Goal: Transaction & Acquisition: Purchase product/service

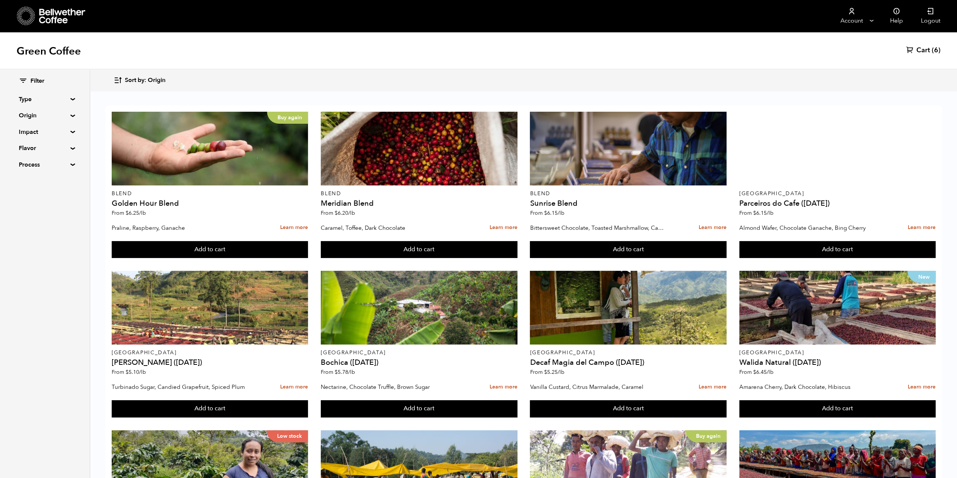
scroll to position [38, 0]
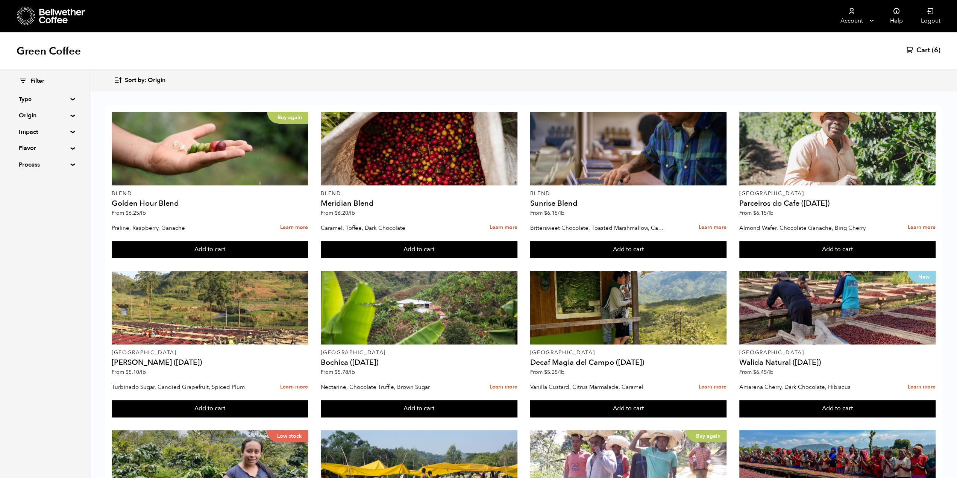
click at [918, 53] on span "Cart" at bounding box center [923, 50] width 14 height 9
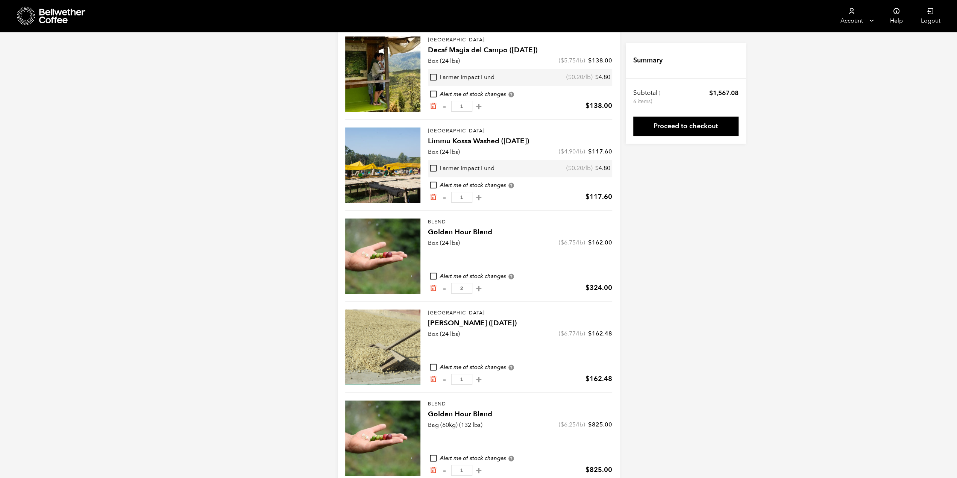
scroll to position [99, 0]
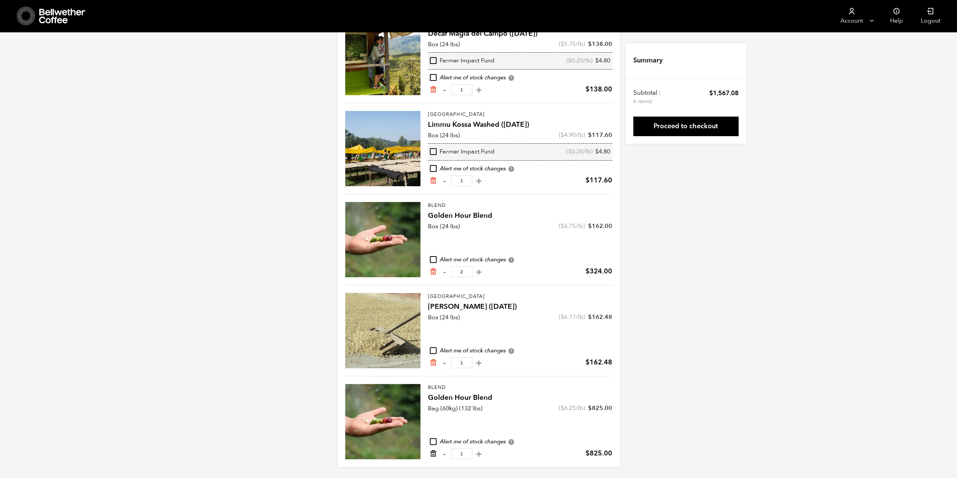
click at [433, 454] on icon "Remove from cart" at bounding box center [433, 454] width 8 height 8
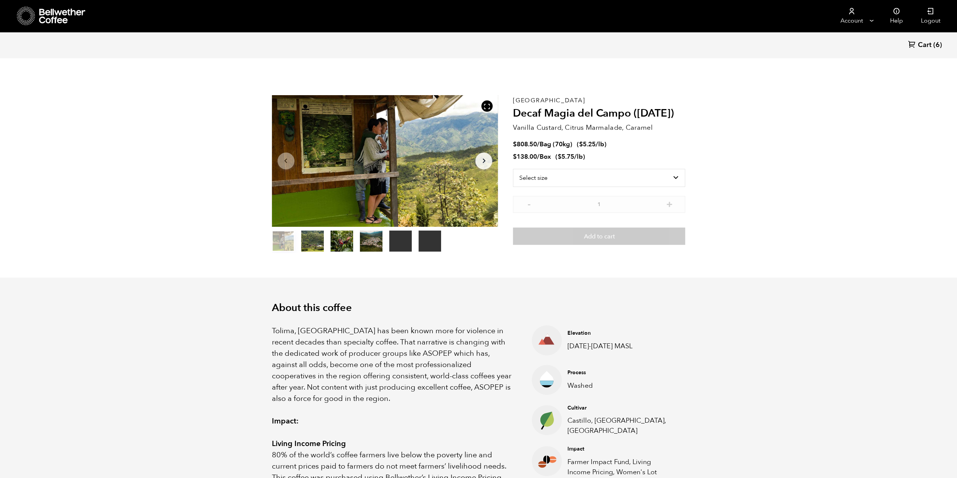
scroll to position [327, 400]
click at [567, 172] on select "Select size Bag (70kg) (154 lbs) Box (24 lbs)" at bounding box center [599, 178] width 172 height 18
select select "box"
click at [513, 169] on select "Select size Bag (70kg) (154 lbs) Box (24 lbs)" at bounding box center [599, 178] width 172 height 18
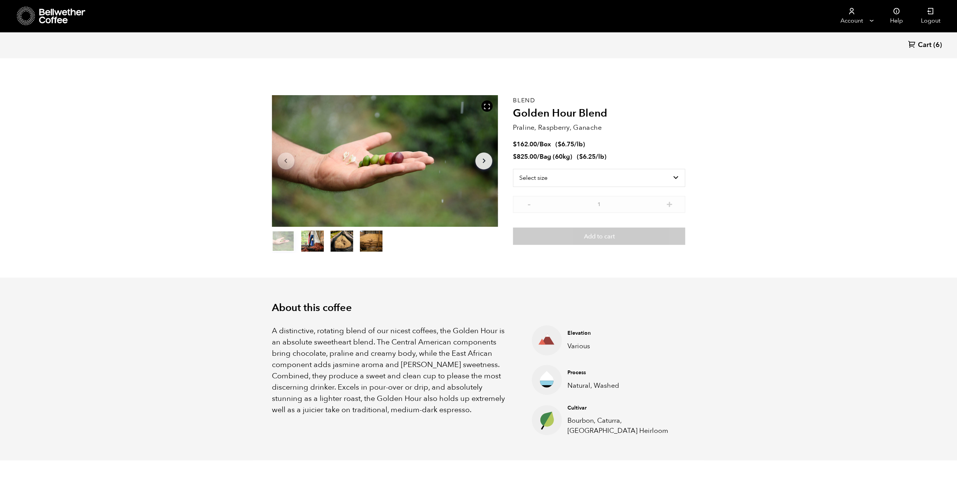
scroll to position [327, 400]
click at [595, 172] on select "Select size Bag (60kg) (132 lbs) Box (24 lbs)" at bounding box center [599, 178] width 172 height 18
select select "box"
click at [513, 169] on select "Select size Bag (60kg) (132 lbs) Box (24 lbs)" at bounding box center [599, 178] width 172 height 18
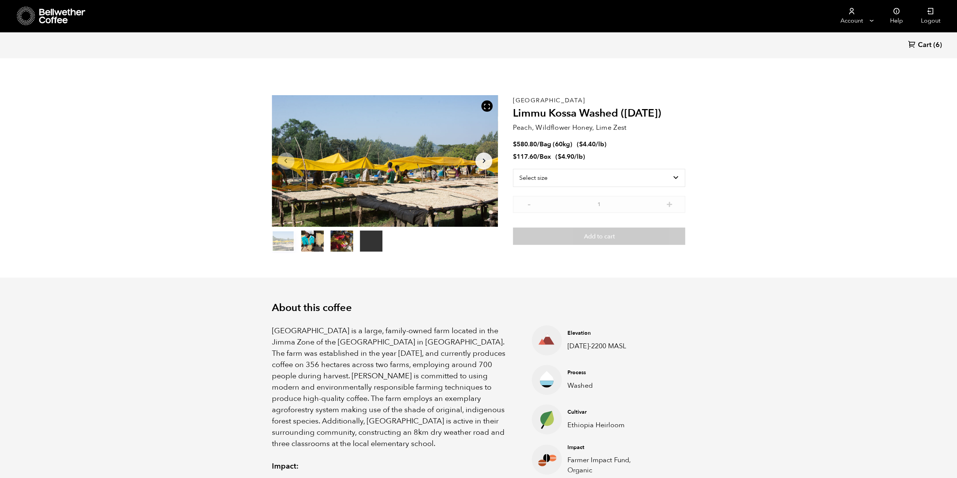
scroll to position [327, 400]
click at [569, 179] on select "Select size Bag (60kg) (132 lbs) Box (24 lbs)" at bounding box center [599, 178] width 172 height 18
select select "box"
click at [513, 169] on select "Select size Bag (60kg) (132 lbs) Box (24 lbs)" at bounding box center [599, 178] width 172 height 18
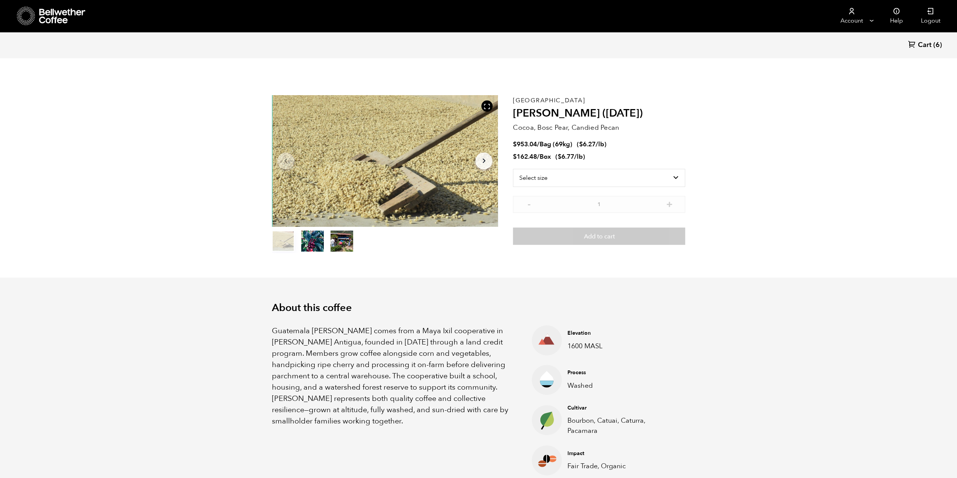
scroll to position [327, 400]
click at [577, 182] on select "Select size Bag (69kg) (152 lbs) Box (24 lbs)" at bounding box center [599, 178] width 172 height 18
select select "box"
click at [513, 169] on select "Select size Bag (69kg) (152 lbs) Box (24 lbs)" at bounding box center [599, 178] width 172 height 18
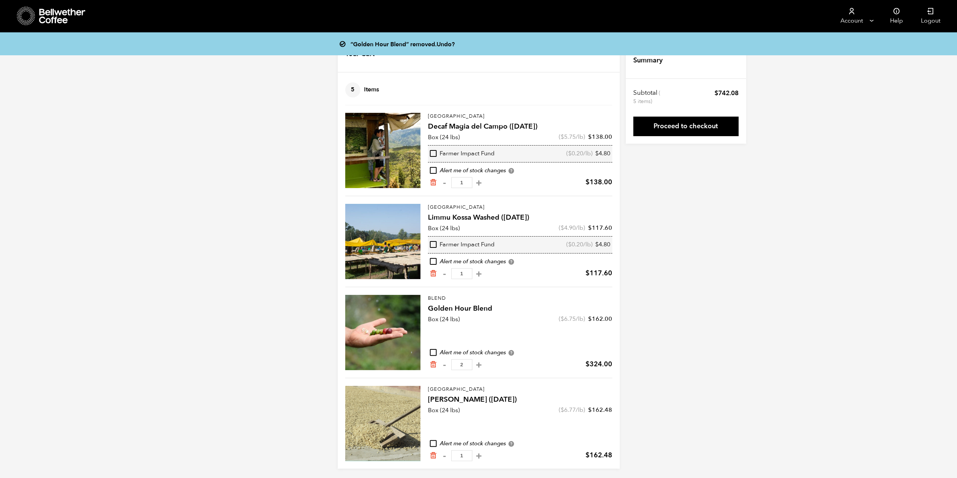
scroll to position [8, 0]
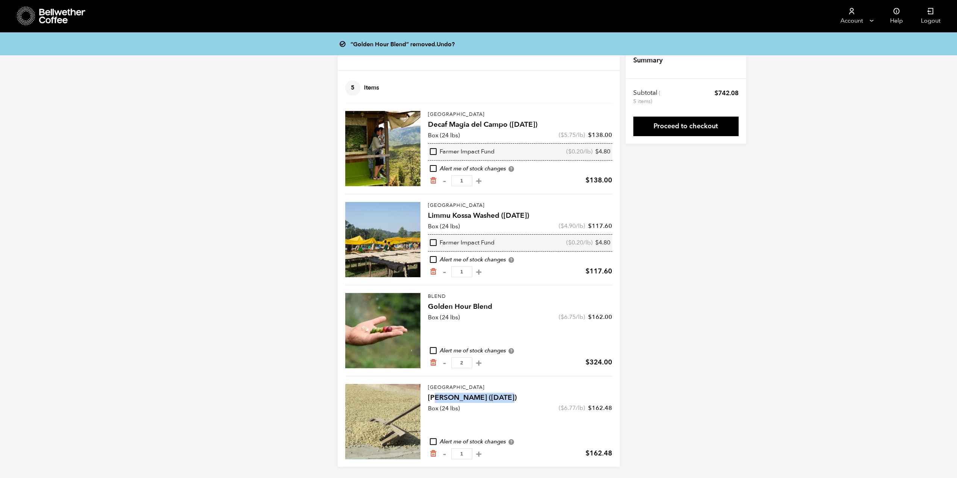
drag, startPoint x: 435, startPoint y: 399, endPoint x: 563, endPoint y: 394, distance: 127.6
click at [561, 393] on h4 "[PERSON_NAME] ([DATE])" at bounding box center [520, 398] width 184 height 11
click at [714, 403] on div "“Golden Hour Blend” removed. Undo? Your Cart 5 Items Update cart 5 Items Colomb…" at bounding box center [478, 251] width 957 height 432
drag, startPoint x: 470, startPoint y: 396, endPoint x: 426, endPoint y: 395, distance: 43.3
click at [426, 395] on div "Guatemala Flor de Maiz (MAY 25) Box (24 lbs) ( $ 6.77 /lb) $ 162.48 Alert me of…" at bounding box center [478, 417] width 267 height 83
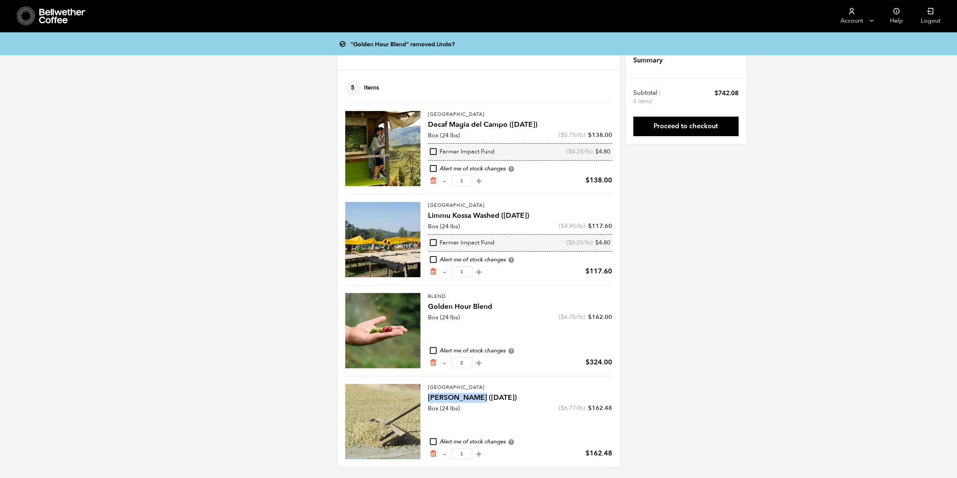
copy h4 "Flor de Maiz"
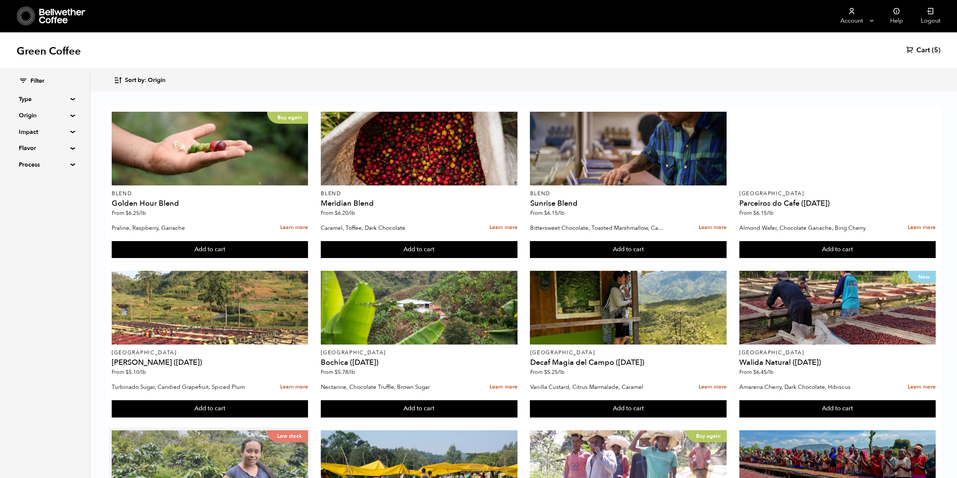
scroll to position [442, 0]
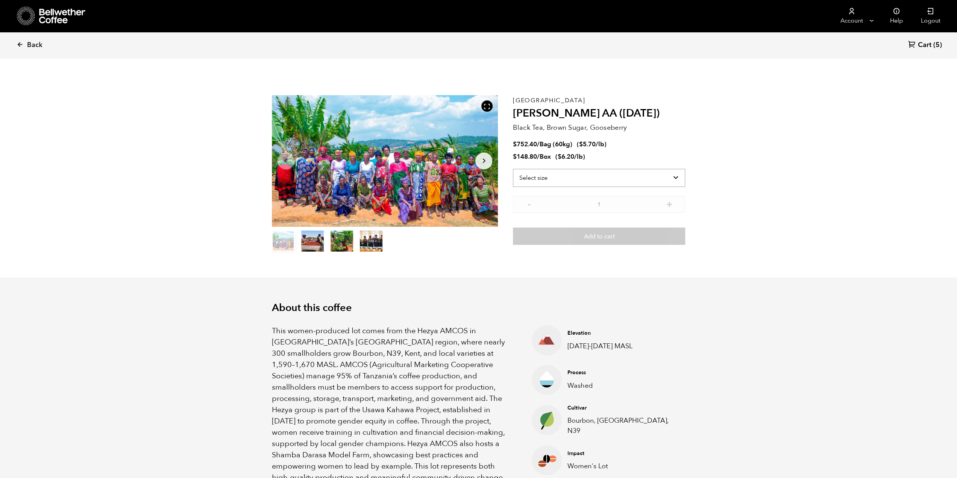
click at [529, 184] on select "Select size Bag (60kg) (132 lbs) Box (24 lbs)" at bounding box center [599, 178] width 172 height 18
select select "box"
click at [513, 169] on select "Select size Bag (60kg) (132 lbs) Box (24 lbs)" at bounding box center [599, 178] width 172 height 18
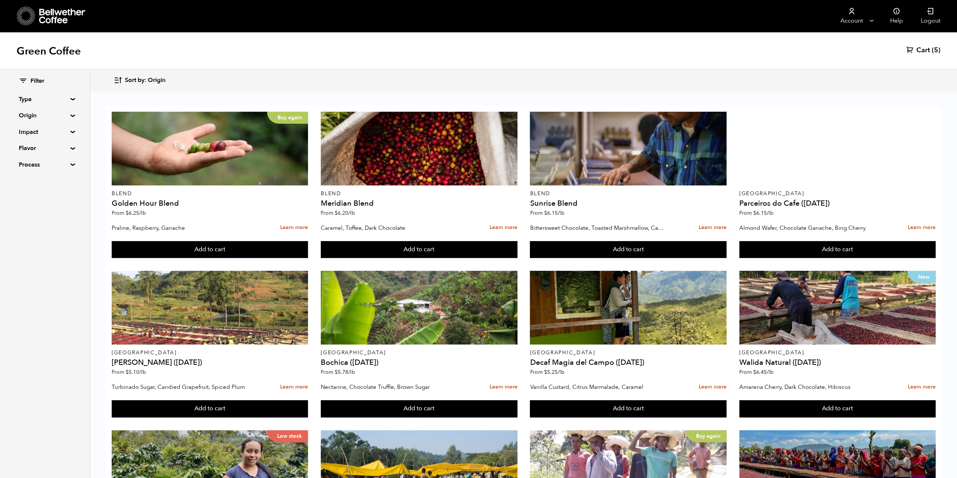
scroll to position [442, 0]
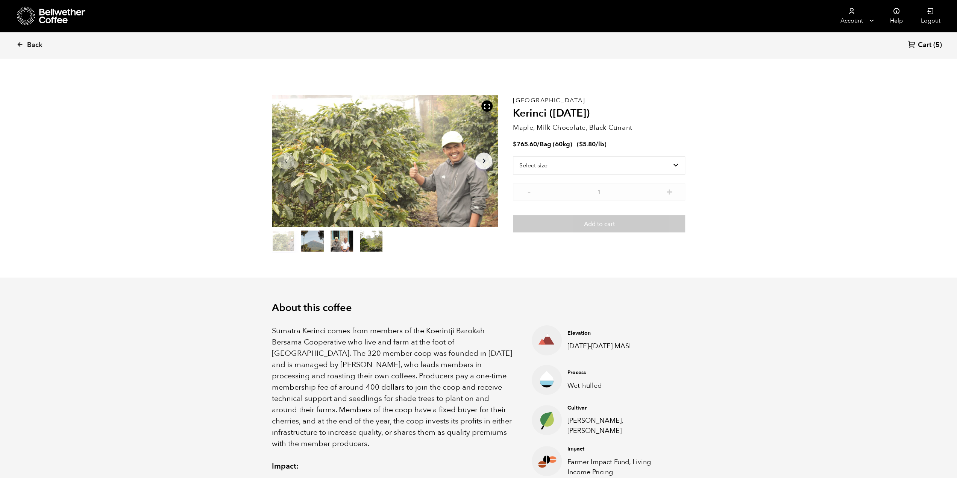
scroll to position [327, 400]
click at [554, 167] on select "Select size Bag (60kg) (132 lbs)" at bounding box center [599, 165] width 172 height 18
select select "bag-3"
click at [513, 156] on select "Select size Bag (60kg) (132 lbs)" at bounding box center [599, 165] width 172 height 18
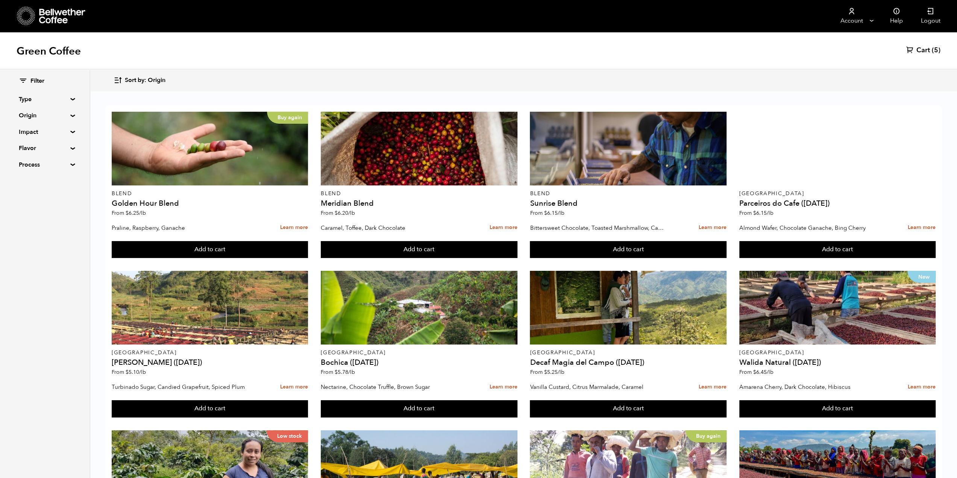
scroll to position [442, 0]
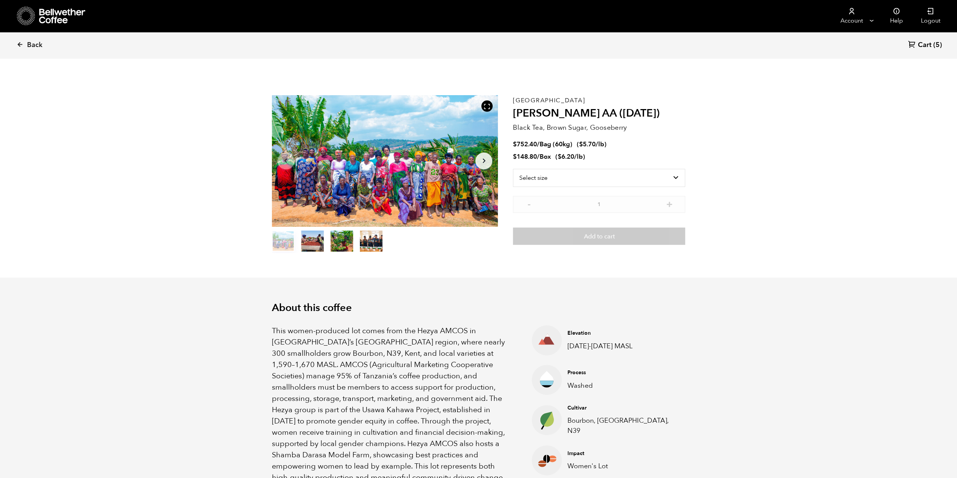
scroll to position [327, 400]
click at [530, 174] on select "Select size Bag (60kg) (132 lbs) Box (24 lbs)" at bounding box center [599, 178] width 172 height 18
select select "bag-3"
click at [513, 169] on select "Select size Bag (60kg) (132 lbs) Box (24 lbs)" at bounding box center [599, 178] width 172 height 18
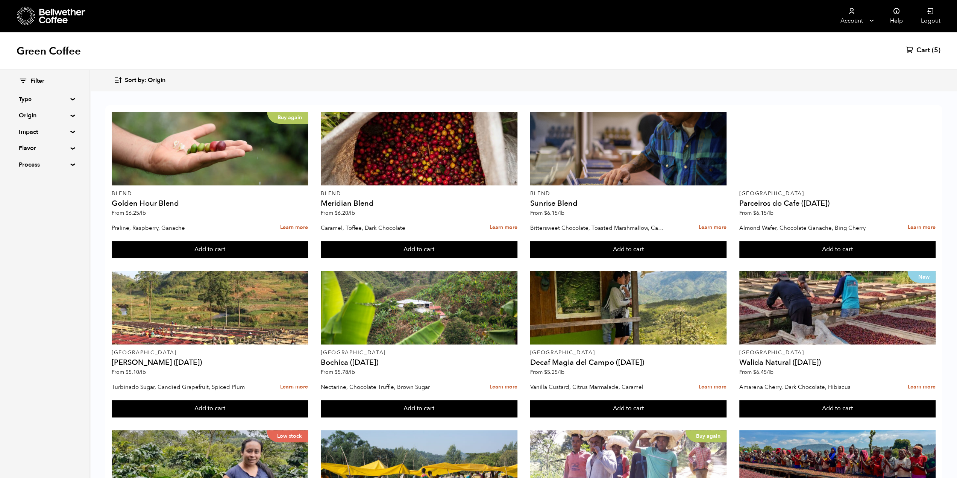
scroll to position [442, 0]
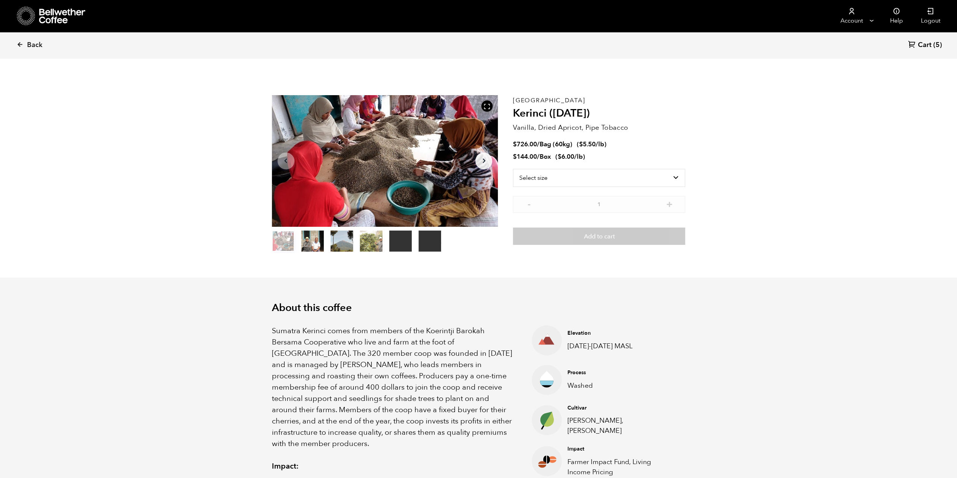
scroll to position [327, 400]
click at [531, 182] on select "Select size Bag (60kg) (132 lbs) Box (24 lbs)" at bounding box center [599, 178] width 172 height 18
click at [513, 169] on select "Select size Bag (60kg) (132 lbs) Box (24 lbs)" at bounding box center [599, 178] width 172 height 18
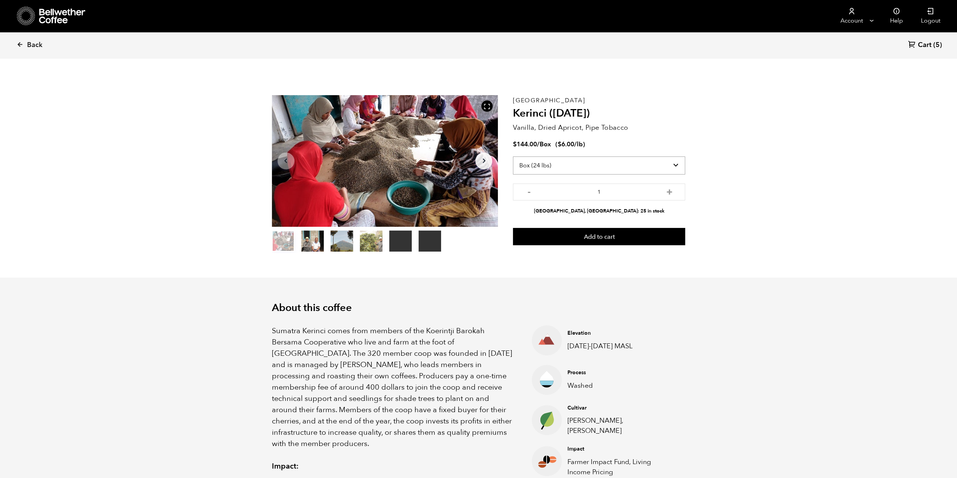
click at [556, 170] on select "Select size Bag (60kg) (132 lbs) Box (24 lbs)" at bounding box center [599, 165] width 172 height 18
select select "bag-3"
click at [513, 156] on select "Select size Bag (60kg) (132 lbs) Box (24 lbs)" at bounding box center [599, 165] width 172 height 18
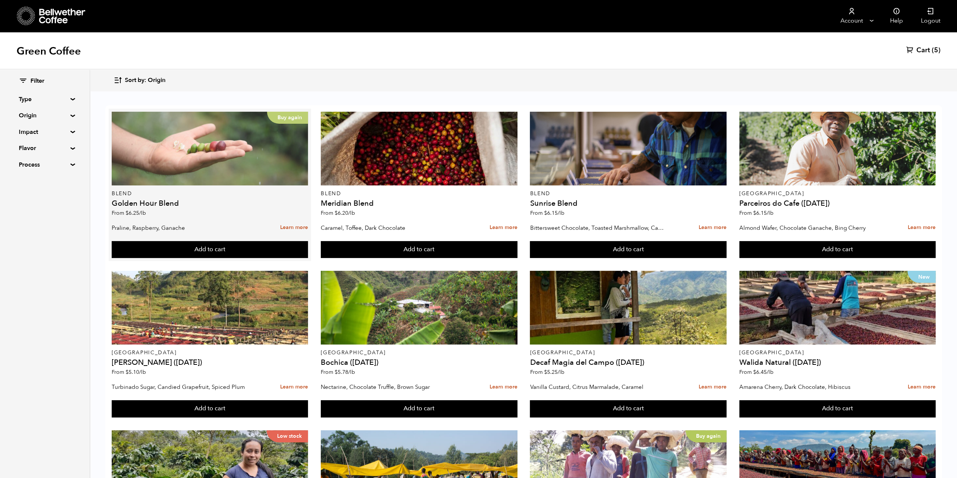
click at [130, 150] on div "Buy again" at bounding box center [210, 149] width 196 height 74
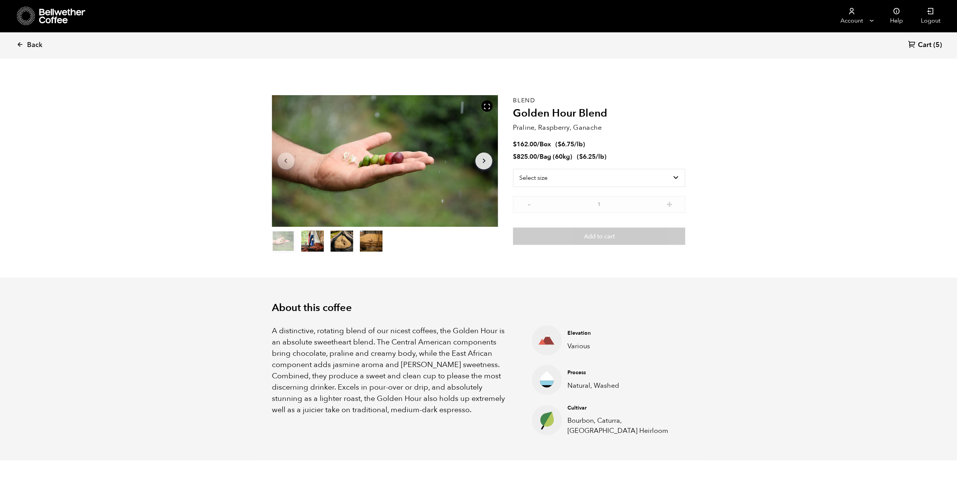
scroll to position [327, 400]
click at [536, 175] on select "Select size Bag (60kg) (132 lbs) Box (24 lbs)" at bounding box center [599, 178] width 172 height 18
click at [513, 169] on select "Select size Bag (60kg) (132 lbs) Box (24 lbs)" at bounding box center [599, 178] width 172 height 18
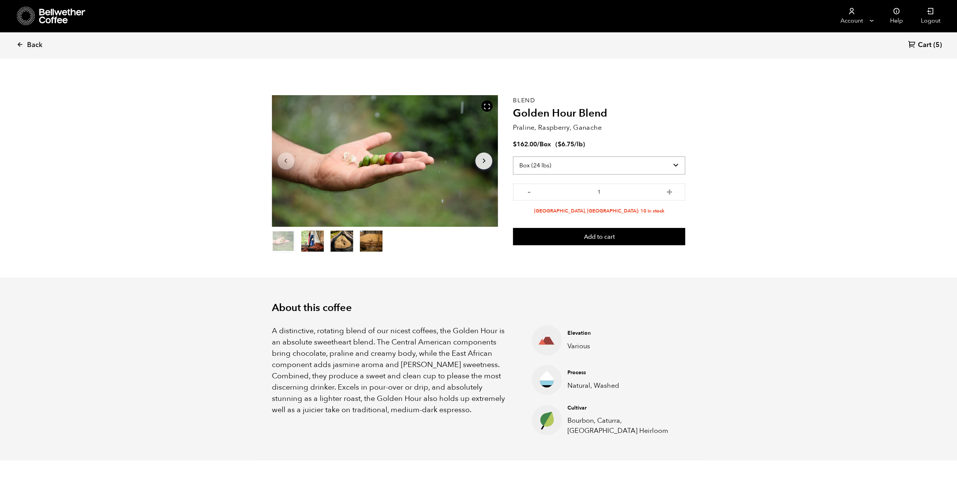
click at [547, 171] on select "Select size Bag (60kg) (132 lbs) Box (24 lbs)" at bounding box center [599, 165] width 172 height 18
select select "bag-3"
click at [513, 156] on select "Select size Bag (60kg) (132 lbs) Box (24 lbs)" at bounding box center [599, 165] width 172 height 18
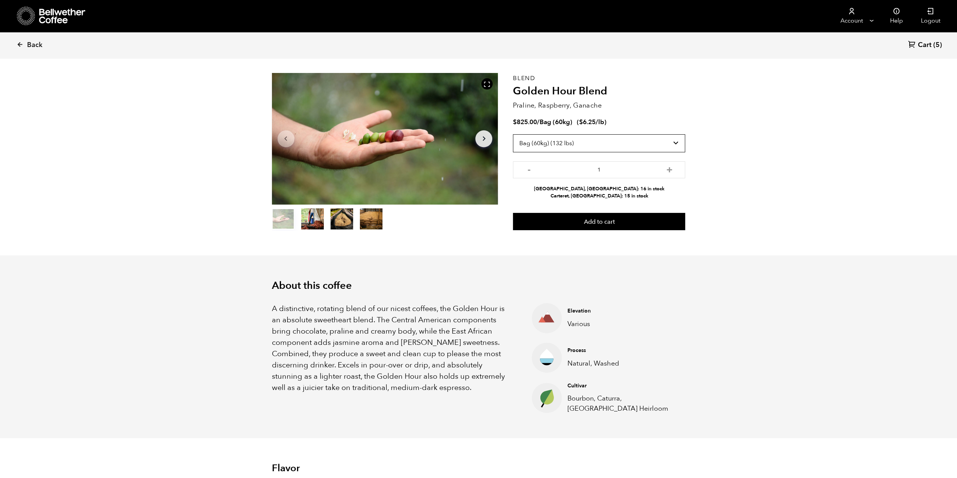
scroll to position [38, 0]
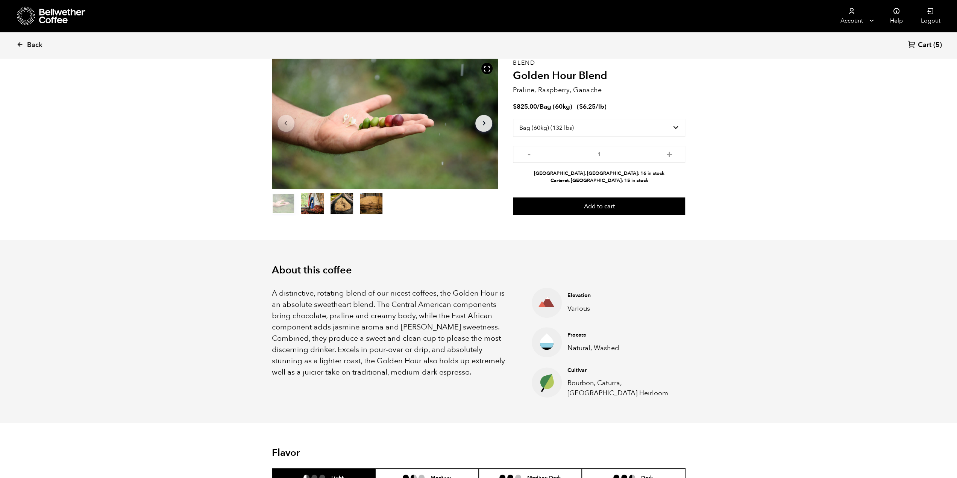
drag, startPoint x: 573, startPoint y: 180, endPoint x: 599, endPoint y: 178, distance: 25.7
click at [599, 178] on li "Carteret, NJ: 15 in stock" at bounding box center [599, 180] width 172 height 7
copy li "Carteret, NJ"
